Goal: Information Seeking & Learning: Find specific fact

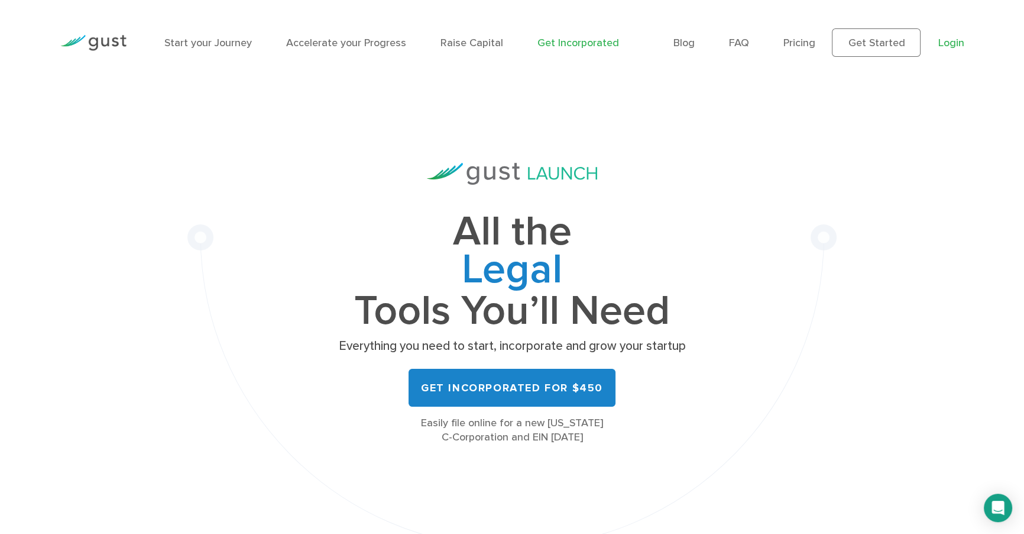
click at [942, 43] on link "Login" at bounding box center [951, 43] width 26 height 12
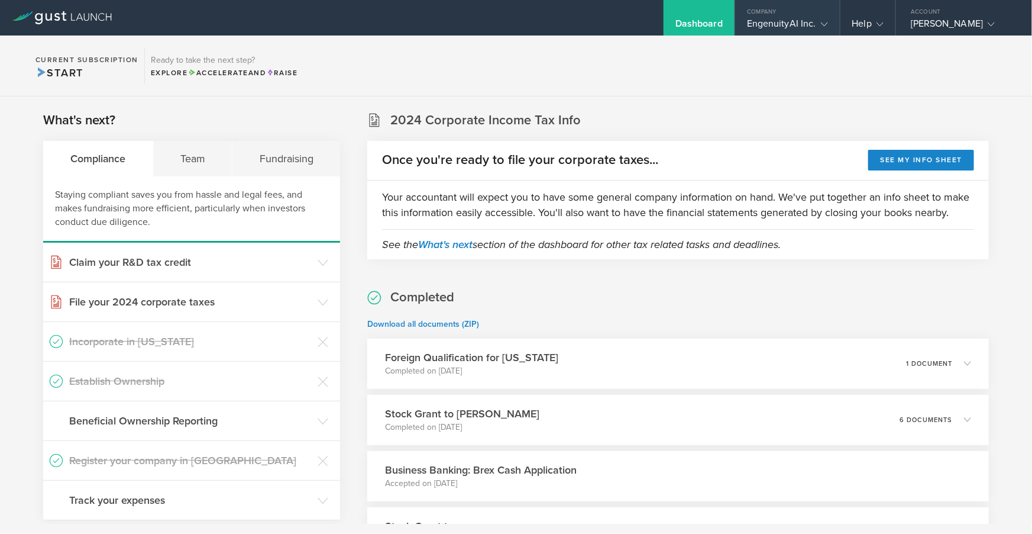
click at [815, 15] on div "Company" at bounding box center [787, 9] width 105 height 18
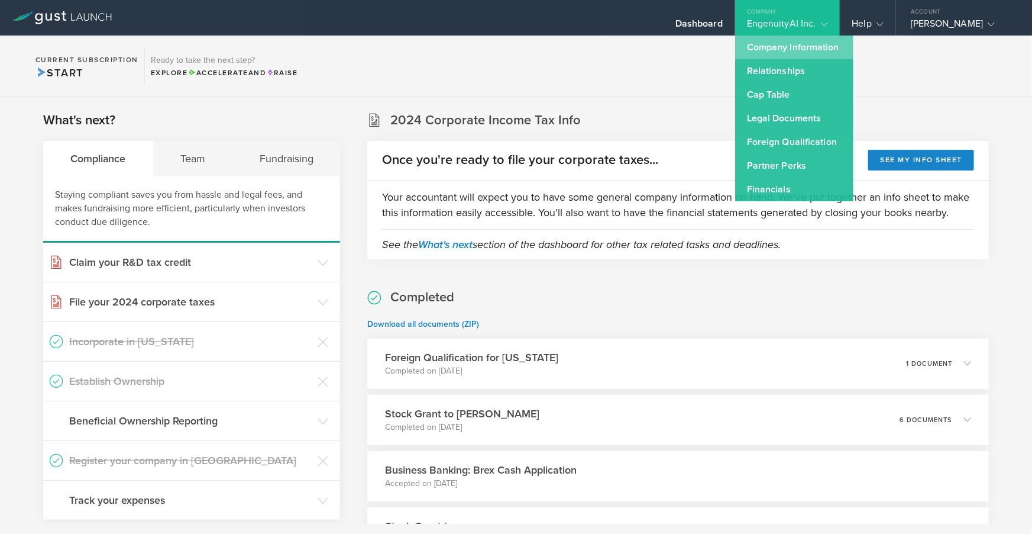
click at [811, 38] on link "Company Information" at bounding box center [794, 47] width 118 height 24
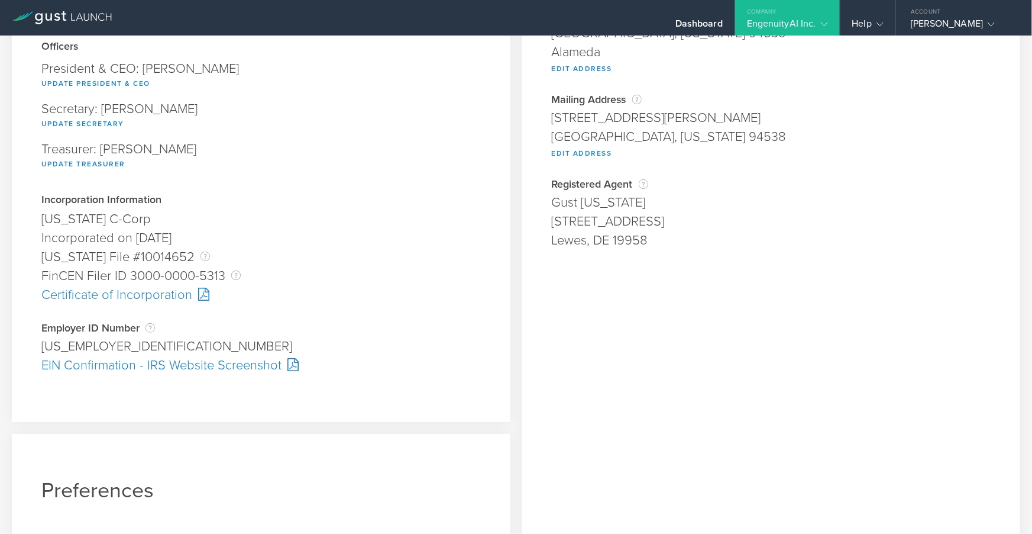
scroll to position [158, 0]
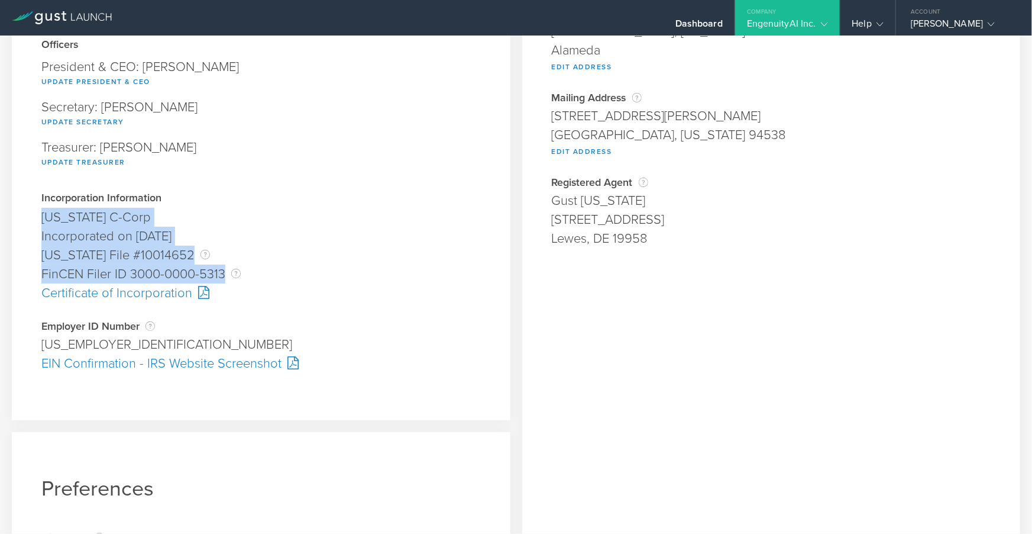
drag, startPoint x: 224, startPoint y: 274, endPoint x: 42, endPoint y: 208, distance: 193.3
click at [42, 208] on div "Incorporation Information [US_STATE] C-Corp Founder submitted on [DATE] Rejecte…" at bounding box center [260, 247] width 439 height 109
copy div "[US_STATE] C-Corp Founder submitted on [DATE] Rejected on Incorporation was rej…"
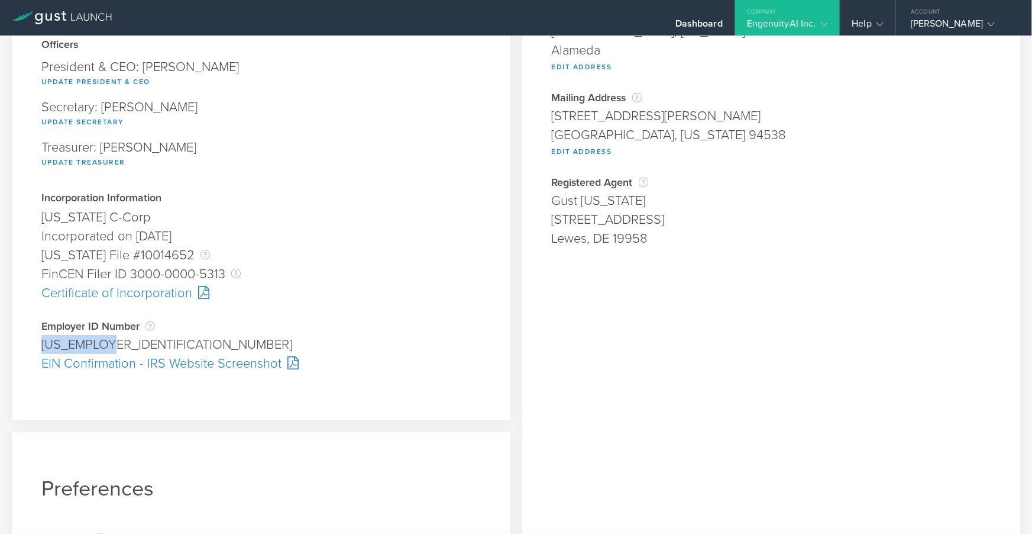
drag, startPoint x: 42, startPoint y: 345, endPoint x: 124, endPoint y: 345, distance: 82.2
click at [124, 345] on div "[US_EMPLOYER_IDENTIFICATION_NUMBER]" at bounding box center [260, 344] width 439 height 19
click at [98, 332] on div "Employer ID Number The Employer Identification Number (EIN), also called a Fede…" at bounding box center [260, 326] width 439 height 12
drag, startPoint x: 88, startPoint y: 334, endPoint x: 28, endPoint y: 322, distance: 60.9
click at [28, 322] on div "Company Information Responsible Party The name of the party responsible for fil…" at bounding box center [261, 154] width 499 height 531
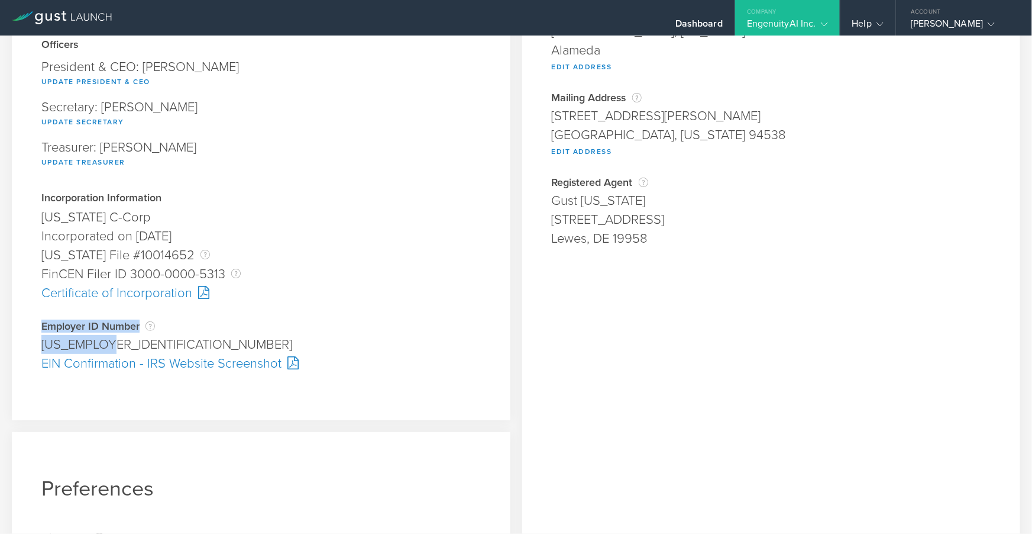
copy div "Employer ID Number The Employer Identification Number (EIN), also called a Fede…"
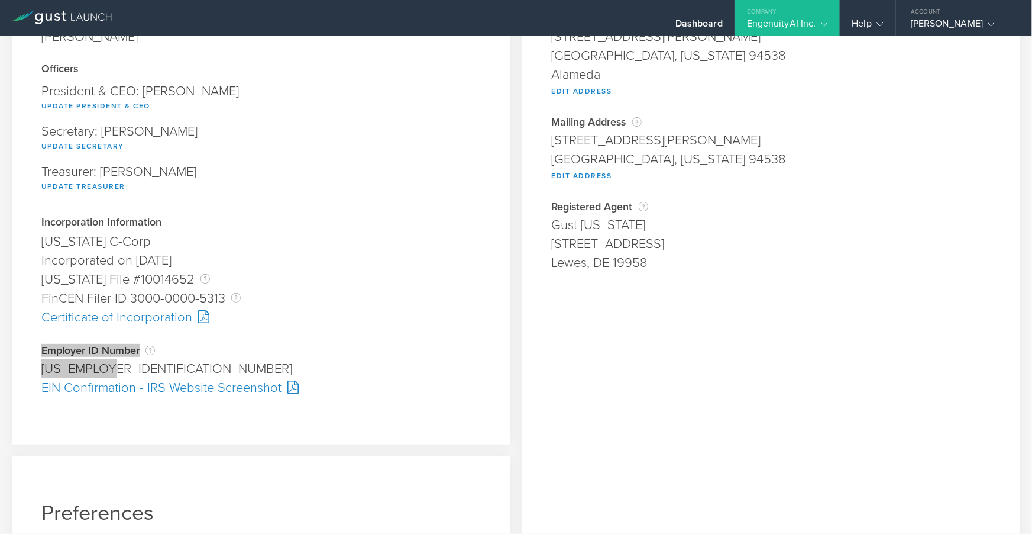
scroll to position [0, 0]
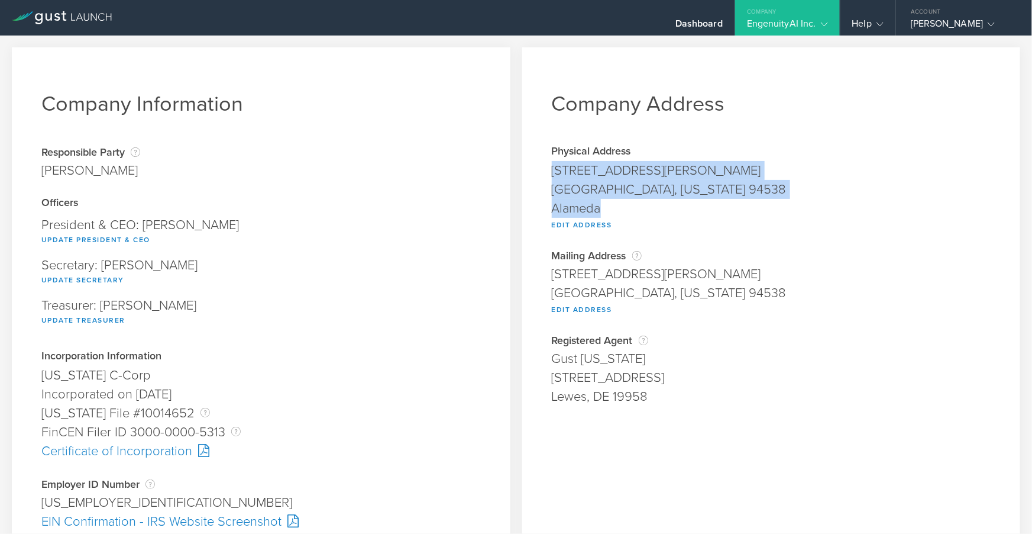
drag, startPoint x: 609, startPoint y: 204, endPoint x: 548, endPoint y: 165, distance: 72.4
click at [552, 165] on span "[STREET_ADDRESS][PERSON_NAME][US_STATE] Edit Address" at bounding box center [771, 195] width 439 height 69
copy span "[STREET_ADDRESS][PERSON_NAME][US_STATE]"
